Goal: Task Accomplishment & Management: Manage account settings

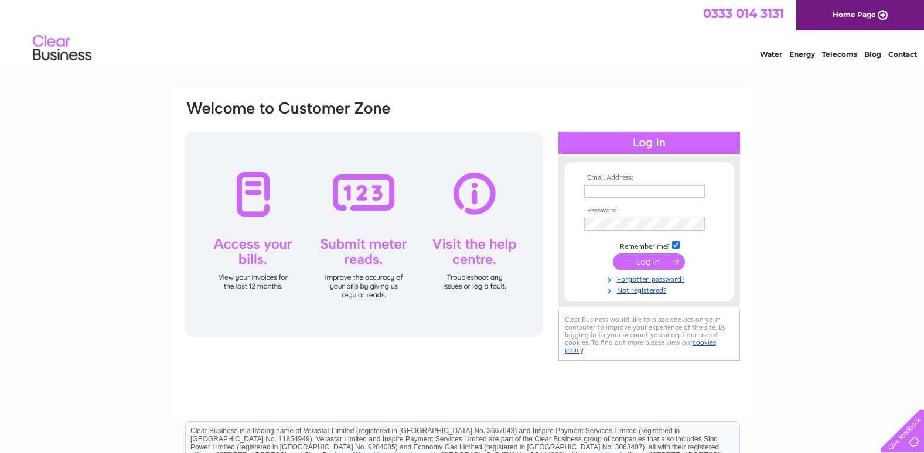
type input "lynne@johnsonlegal.co.uk"
click at [640, 260] on input "submit" at bounding box center [649, 262] width 72 height 16
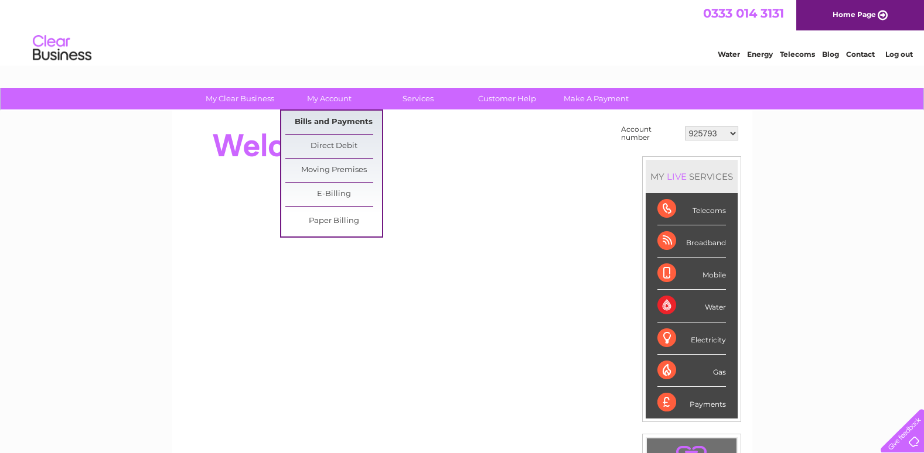
click at [328, 118] on link "Bills and Payments" at bounding box center [333, 122] width 97 height 23
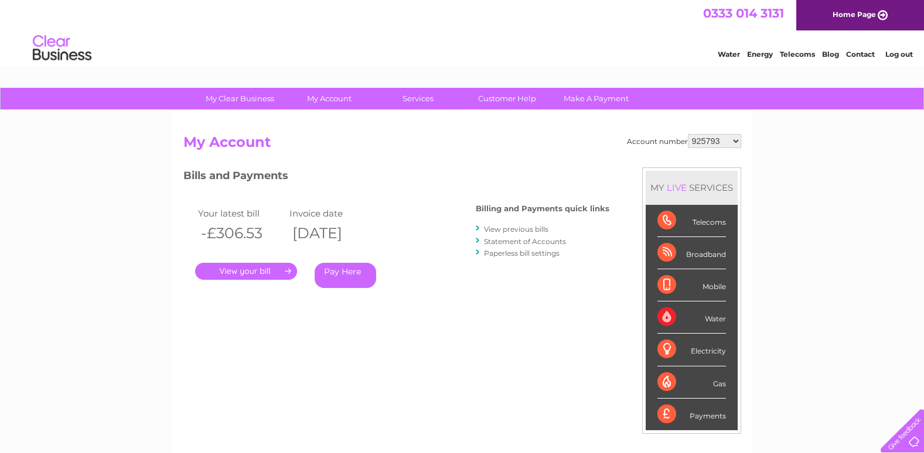
click at [249, 273] on link "." at bounding box center [246, 271] width 102 height 17
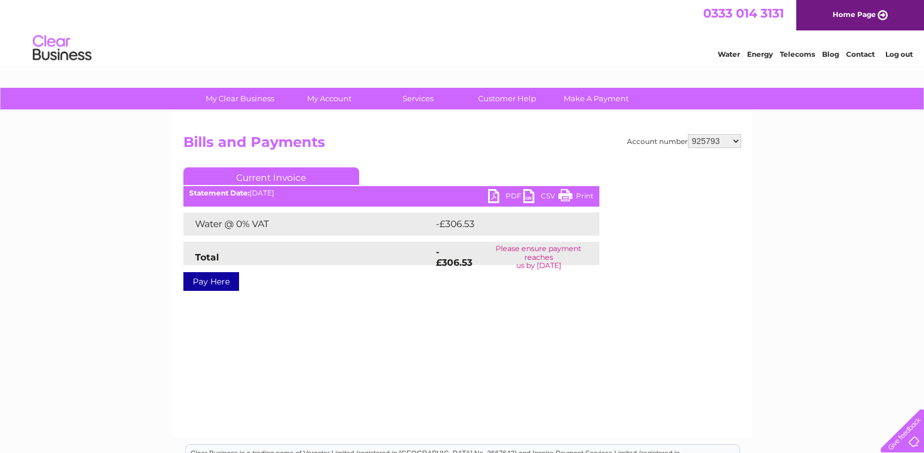
click at [494, 197] on link "PDF" at bounding box center [505, 197] width 35 height 17
click at [507, 196] on link "PDF" at bounding box center [505, 197] width 35 height 17
